Goal: Information Seeking & Learning: Learn about a topic

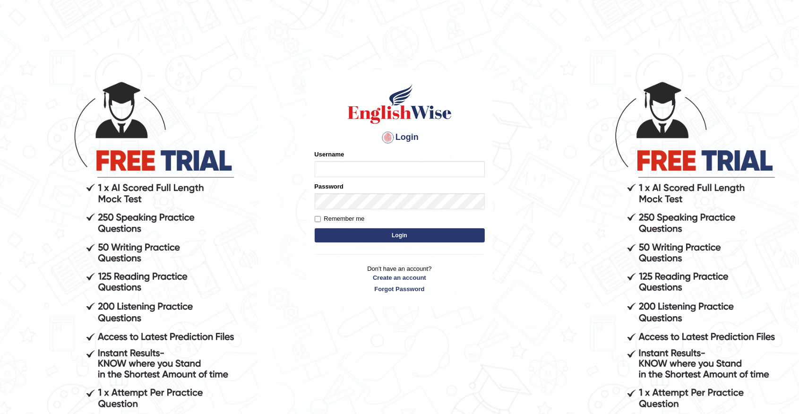
type input "Benali"
click at [389, 235] on button "Login" at bounding box center [400, 235] width 170 height 14
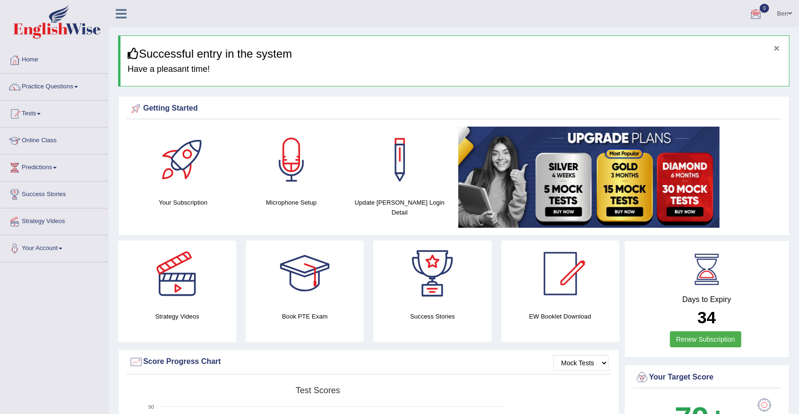
click at [776, 48] on button "×" at bounding box center [777, 48] width 6 height 10
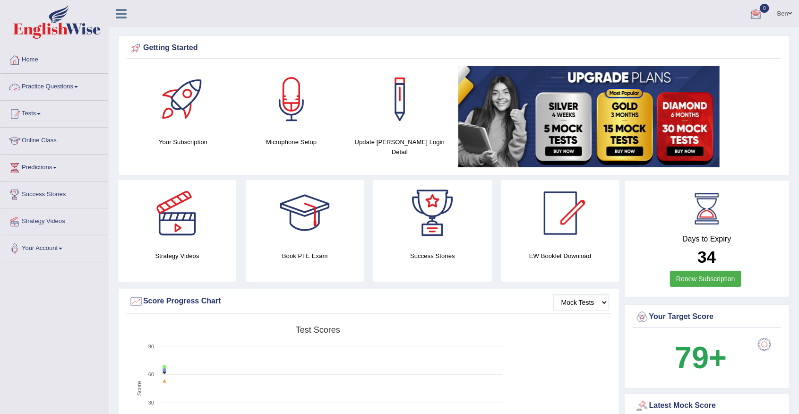
click at [75, 89] on link "Practice Questions" at bounding box center [54, 86] width 108 height 24
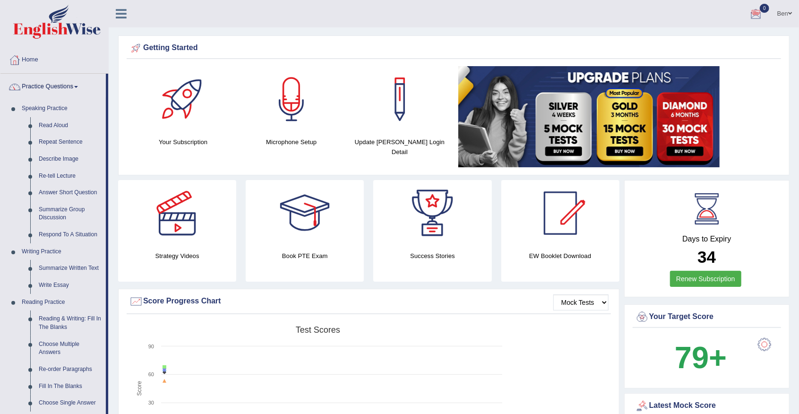
click at [75, 89] on link "Practice Questions" at bounding box center [52, 86] width 105 height 24
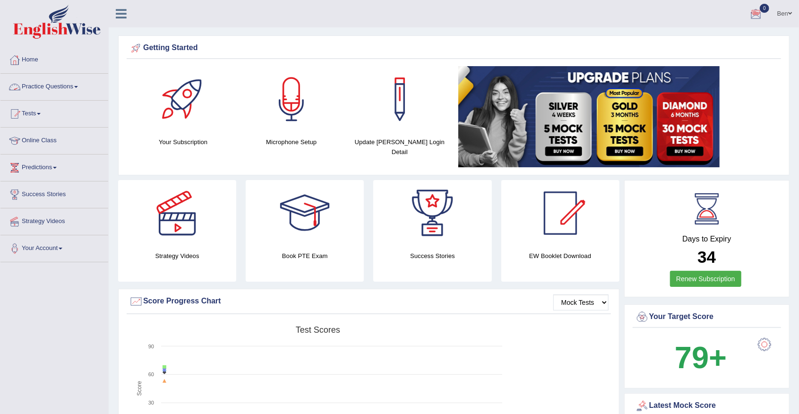
click at [74, 85] on link "Practice Questions" at bounding box center [54, 86] width 108 height 24
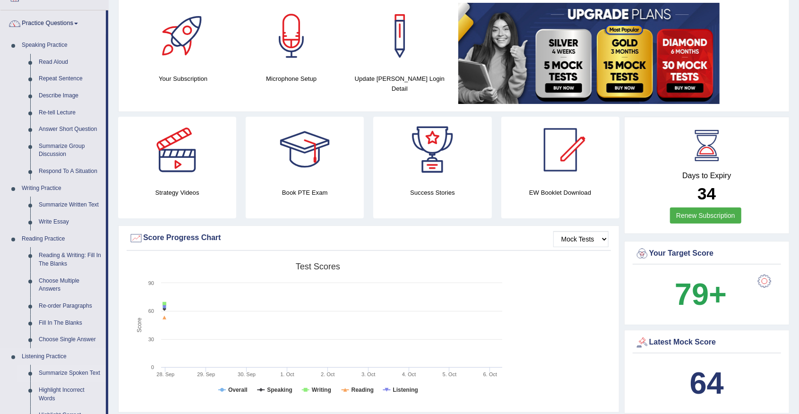
scroll to position [63, 0]
click at [62, 205] on link "Summarize Written Text" at bounding box center [69, 205] width 71 height 17
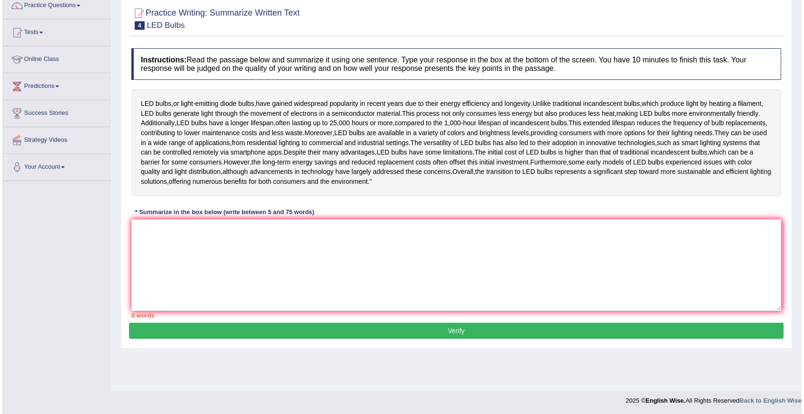
scroll to position [82, 0]
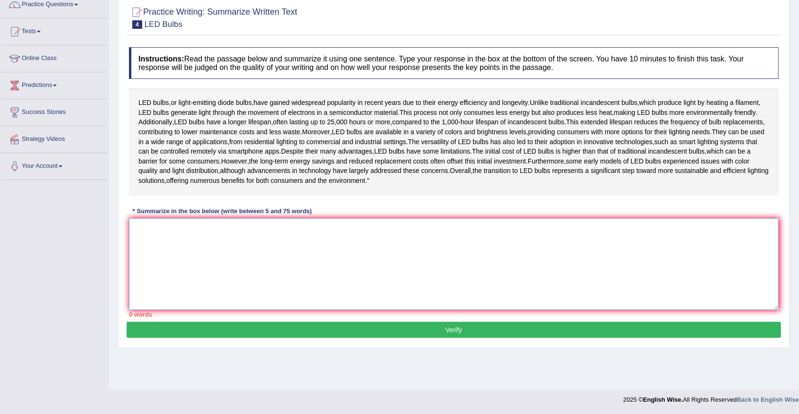
click at [188, 265] on textarea at bounding box center [454, 264] width 650 height 92
click at [164, 258] on textarea at bounding box center [454, 264] width 650 height 92
click at [190, 229] on div "Instructions: Read the passage below and summarize it using one sentence. Type …" at bounding box center [454, 182] width 655 height 279
click at [174, 259] on textarea at bounding box center [454, 264] width 650 height 92
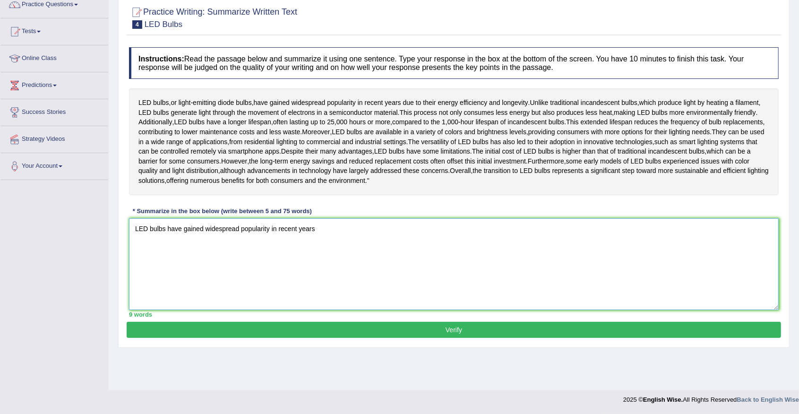
click at [326, 255] on textarea "LED bulbs have gained widespread popularity in recent years" at bounding box center [454, 264] width 650 height 92
click at [379, 257] on textarea "LED bulbs have gained widespread popularity in recent years due to their energy…" at bounding box center [454, 264] width 650 height 92
click at [453, 255] on textarea "LED bulbs have gained widespread popularity in recent years due to their energy…" at bounding box center [454, 264] width 650 height 92
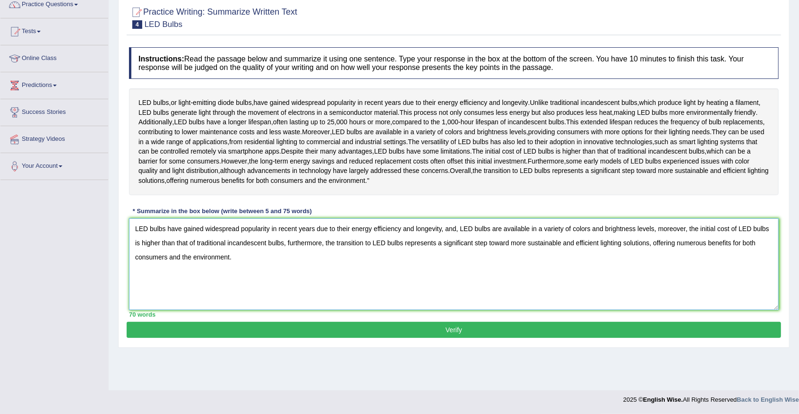
click at [285, 273] on textarea "LED bulbs have gained widespread popularity in recent years due to their energy…" at bounding box center [454, 264] width 650 height 92
click at [285, 280] on textarea "LED bulbs have gained widespread popularity in recent years due to their energy…" at bounding box center [454, 264] width 650 height 92
type textarea "LED bulbs have gained widespread popularity in recent years due to their energy…"
click at [453, 338] on button "Verify" at bounding box center [454, 330] width 655 height 16
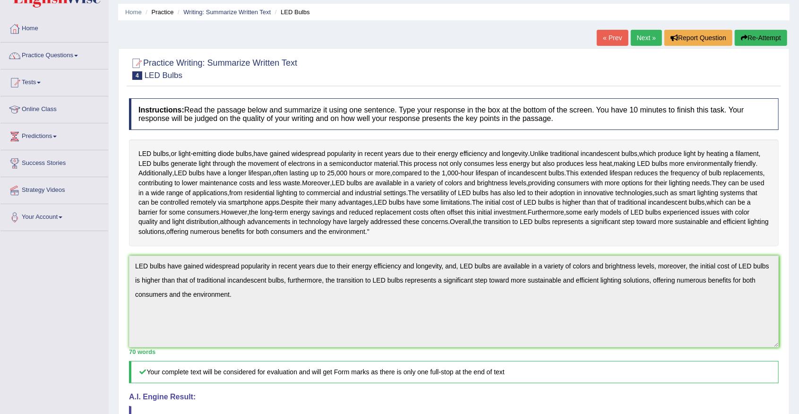
scroll to position [0, 0]
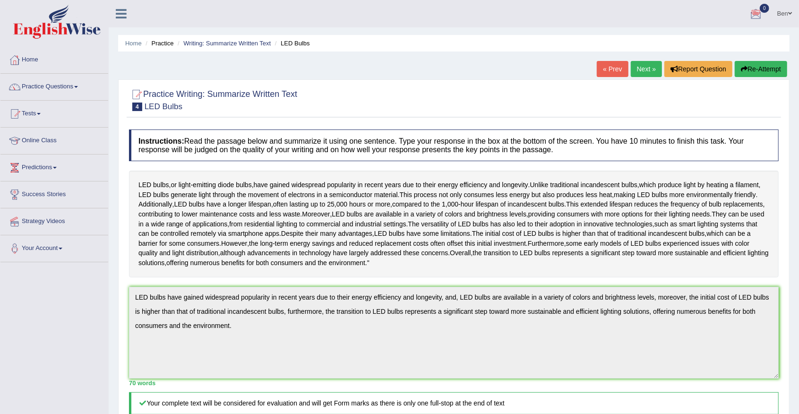
click at [643, 69] on link "Next »" at bounding box center [646, 69] width 31 height 16
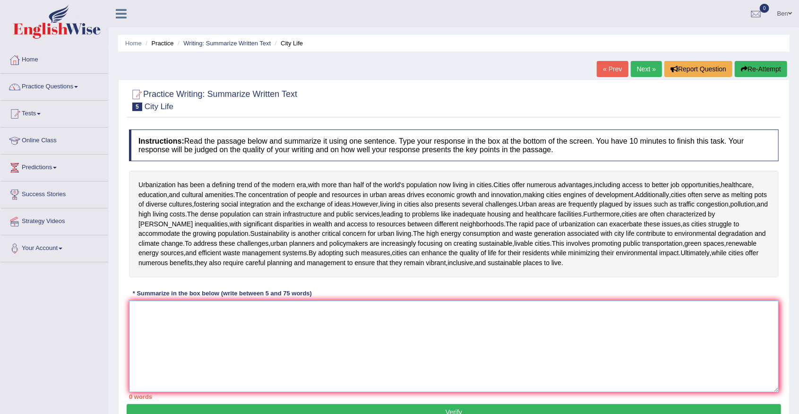
click at [230, 312] on textarea at bounding box center [454, 347] width 650 height 92
click at [173, 316] on textarea at bounding box center [454, 347] width 650 height 92
click at [169, 313] on textarea at bounding box center [454, 347] width 650 height 92
drag, startPoint x: 542, startPoint y: 263, endPoint x: 530, endPoint y: 262, distance: 11.4
click at [530, 262] on div "Urbanization has been a defining trend of the modern era , with more than half …" at bounding box center [454, 224] width 650 height 106
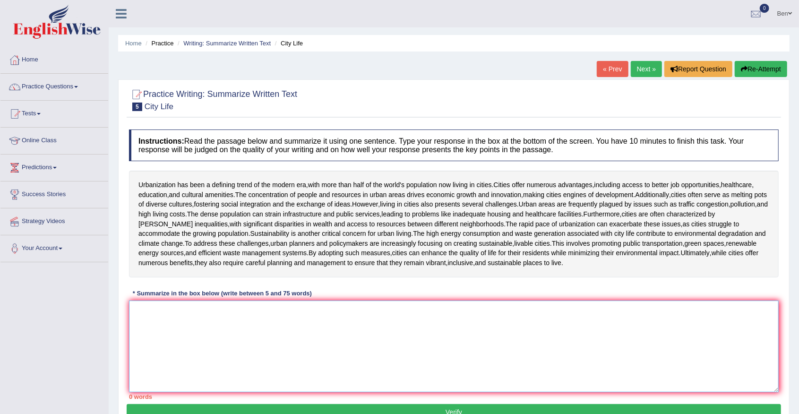
click at [548, 318] on textarea at bounding box center [454, 347] width 650 height 92
click at [572, 308] on textarea at bounding box center [454, 347] width 650 height 92
click at [581, 312] on textarea at bounding box center [454, 347] width 650 height 92
click at [560, 263] on div "Urbanization has been a defining trend of the modern era , with more than half …" at bounding box center [454, 224] width 650 height 106
click at [569, 256] on span "minimizing" at bounding box center [584, 253] width 31 height 10
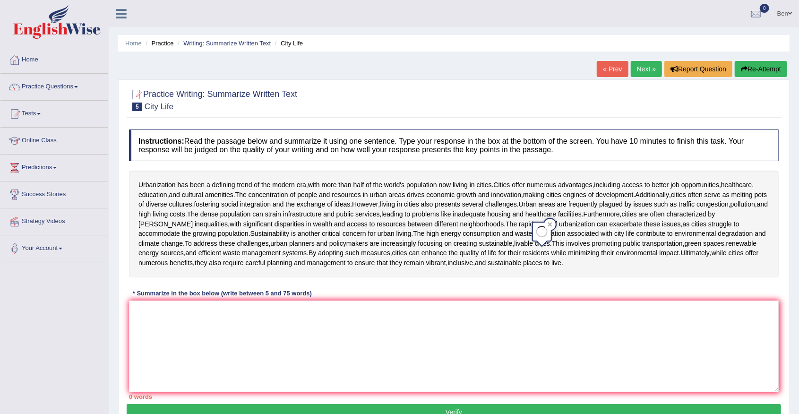
click at [541, 260] on div "Urbanization has been a defining trend of the modern era , with more than half …" at bounding box center [454, 224] width 650 height 106
click at [542, 258] on div "Urbanization has been a defining trend of the modern era , with more than half …" at bounding box center [454, 224] width 650 height 106
